Goal: Entertainment & Leisure: Consume media (video, audio)

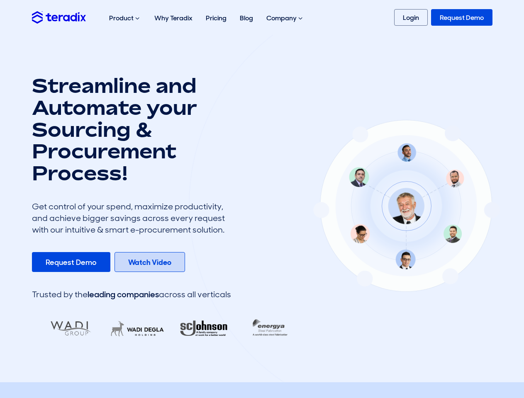
click at [148, 262] on b "Watch Video" at bounding box center [149, 262] width 43 height 10
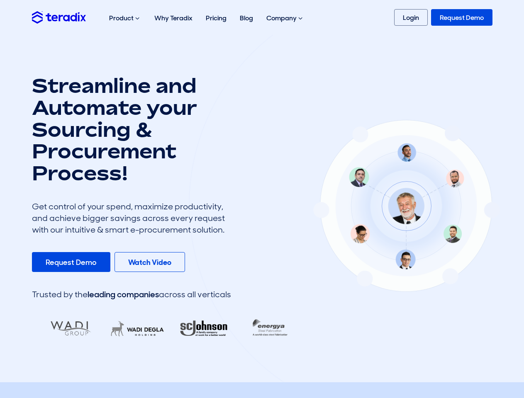
click at [148, 262] on b "Watch Video" at bounding box center [149, 262] width 43 height 10
